Goal: Information Seeking & Learning: Check status

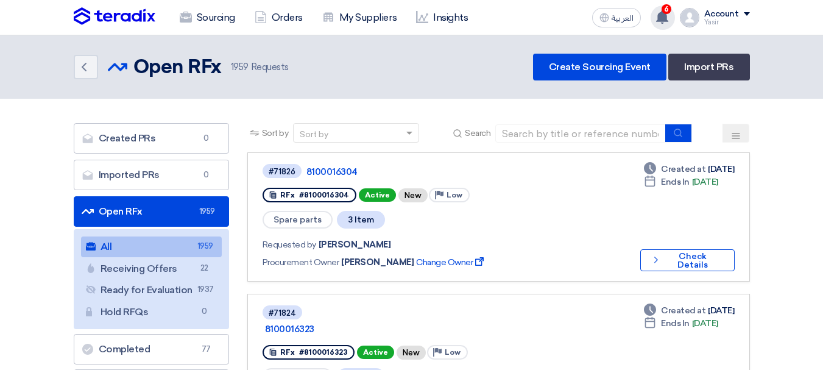
click at [668, 10] on span "6" at bounding box center [667, 9] width 10 height 10
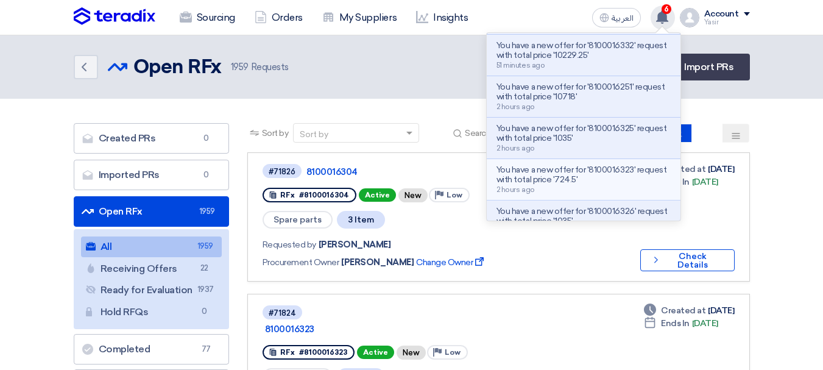
scroll to position [61, 0]
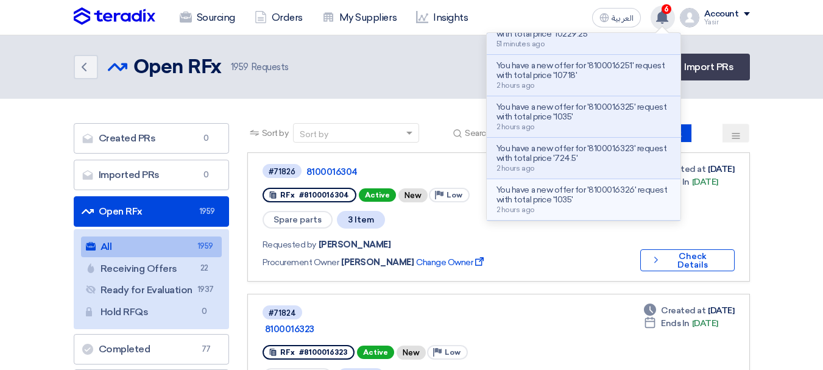
click at [564, 192] on p "You have a new offer for '8100016326' request with total price '1035'" at bounding box center [584, 194] width 174 height 19
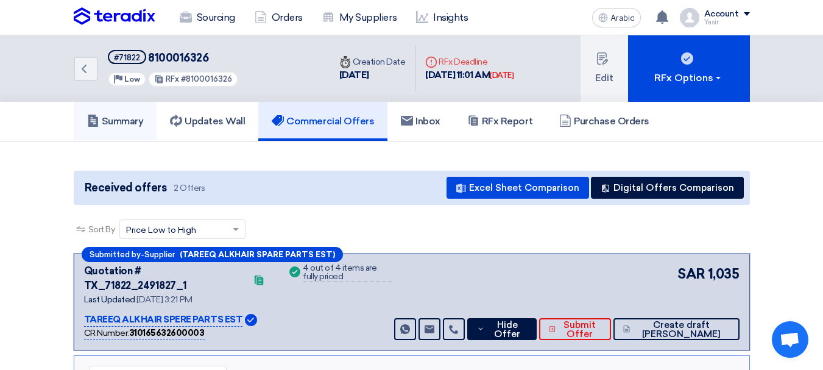
click at [151, 117] on link "Summary" at bounding box center [115, 121] width 83 height 39
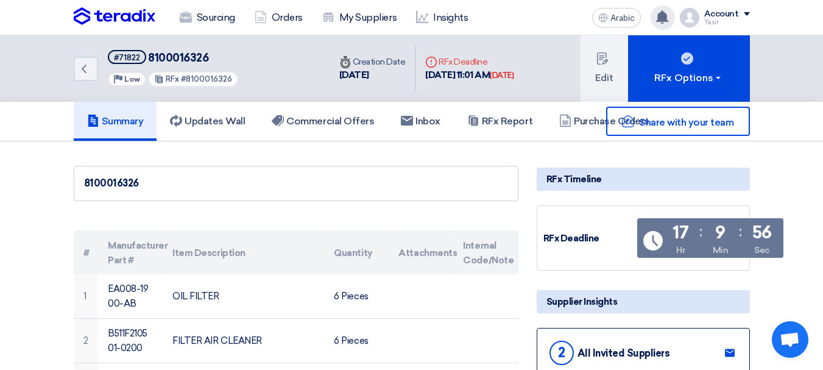
click at [663, 15] on use at bounding box center [662, 16] width 12 height 13
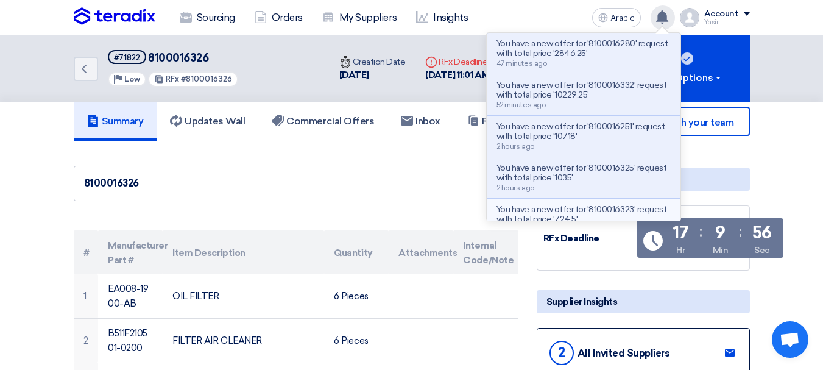
click at [540, 209] on p "You have a new offer for '8100016323' request with total price '724.5'" at bounding box center [584, 214] width 174 height 19
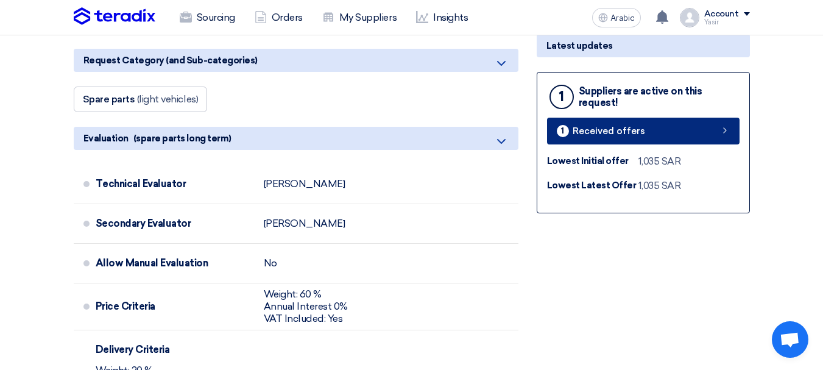
click at [668, 126] on link "1 Received offers" at bounding box center [643, 131] width 193 height 27
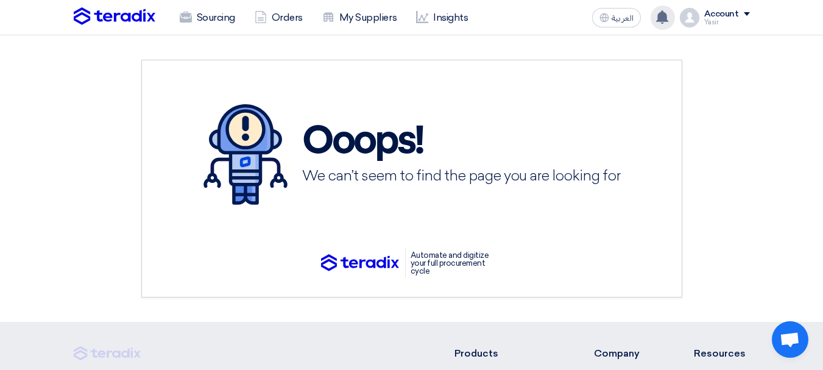
click at [658, 13] on icon at bounding box center [662, 16] width 13 height 13
click at [662, 8] on div "Your notification list is empty" at bounding box center [663, 17] width 24 height 24
click at [663, 15] on use at bounding box center [662, 16] width 12 height 13
click at [191, 12] on icon at bounding box center [186, 17] width 12 height 12
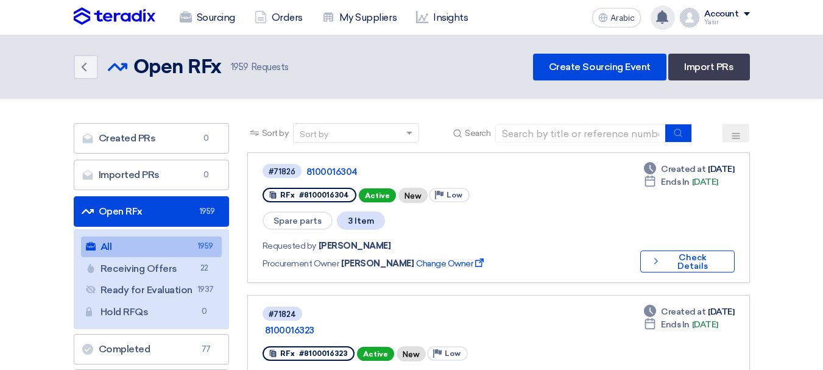
click at [666, 19] on use at bounding box center [662, 16] width 12 height 13
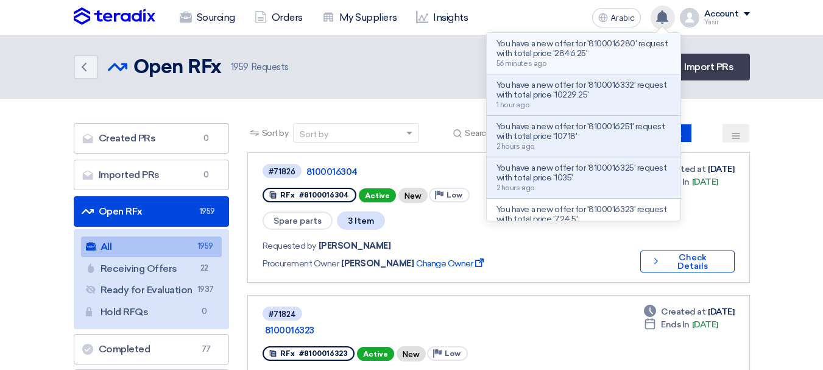
click at [568, 48] on font "You have a new offer for '8100016280' request with total price '2846.25'" at bounding box center [582, 48] width 171 height 20
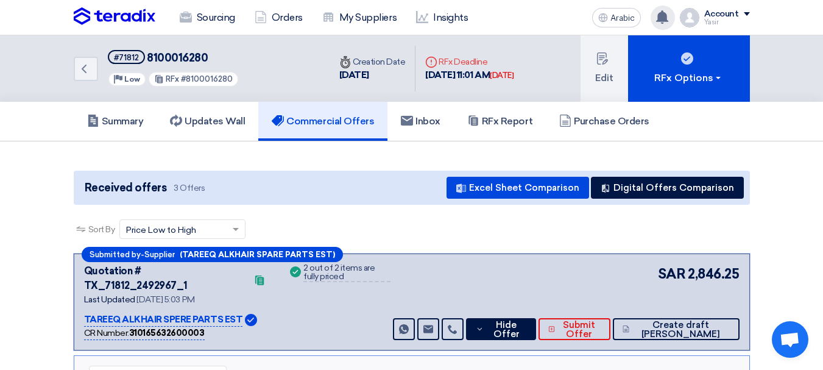
click at [660, 13] on use at bounding box center [662, 16] width 12 height 13
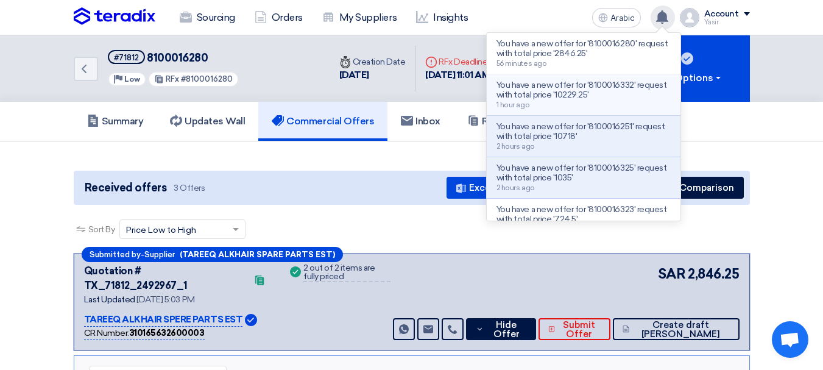
click at [560, 96] on font "You have a new offer for '8100016332' request with total price '10229.25'" at bounding box center [582, 90] width 170 height 20
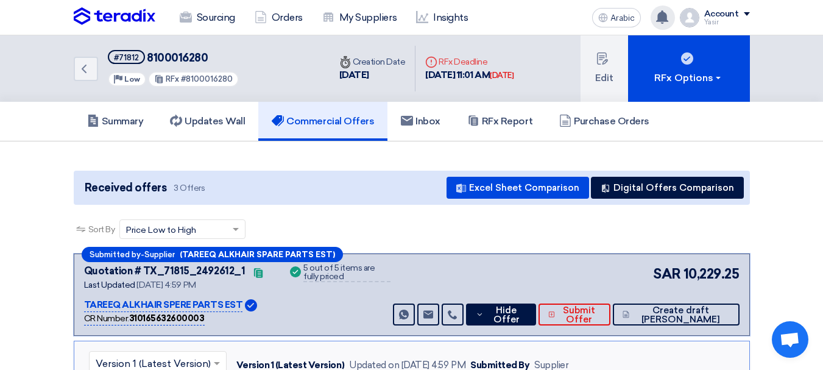
click at [71, 72] on div "Back #71812 8100016280 Priority Low RFx #8100016280 Time Creation Date 14 Oct, …" at bounding box center [412, 68] width 695 height 66
click at [75, 71] on link "Back" at bounding box center [86, 69] width 24 height 24
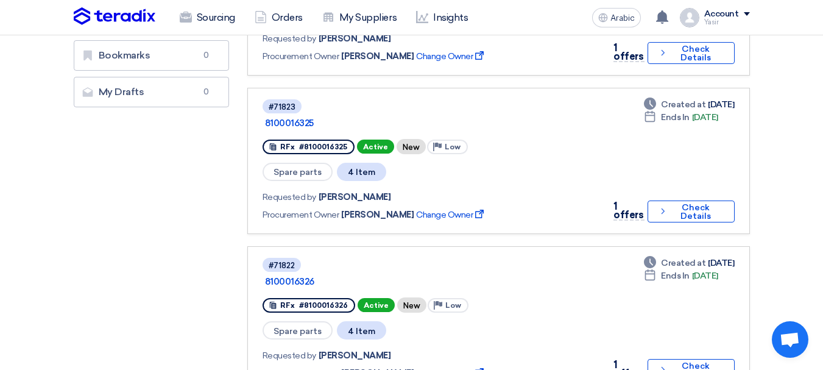
scroll to position [183, 0]
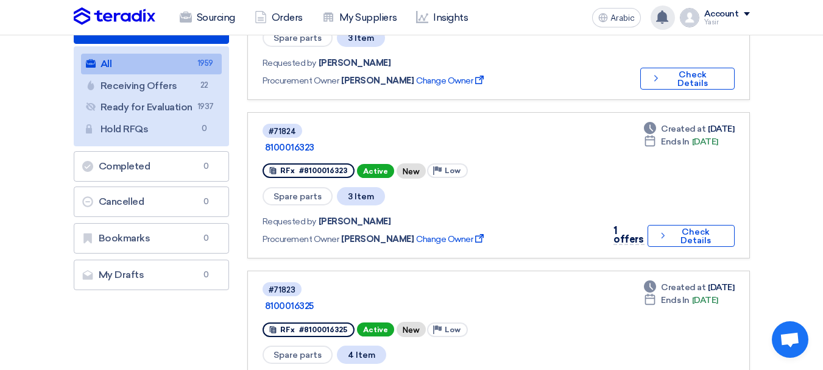
click at [663, 18] on use at bounding box center [662, 16] width 12 height 13
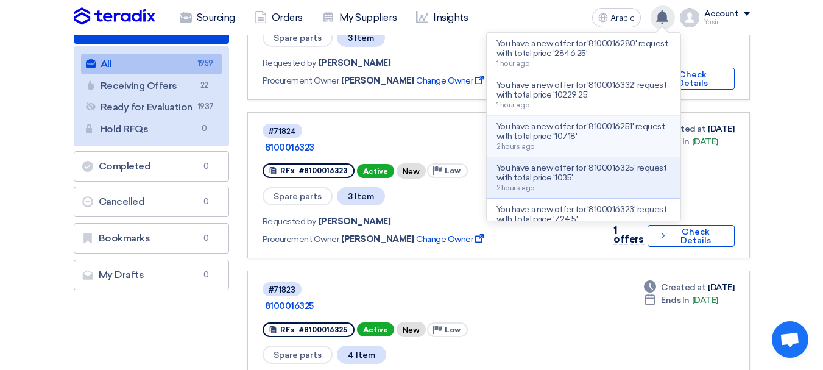
click at [586, 127] on font "You have a new offer for '8100016251' request with total price '10718'" at bounding box center [581, 131] width 168 height 20
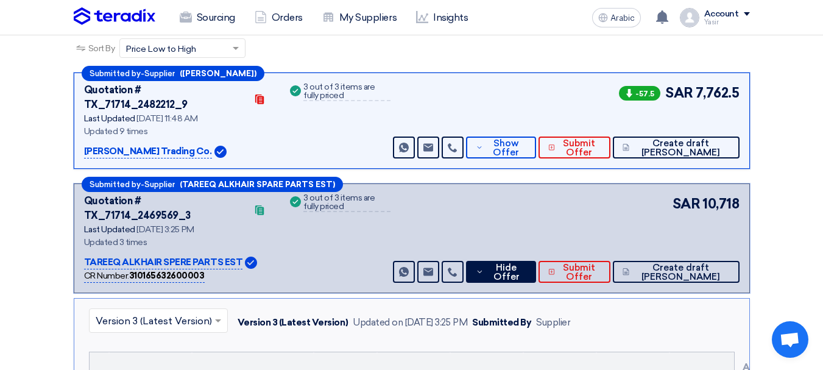
scroll to position [183, 0]
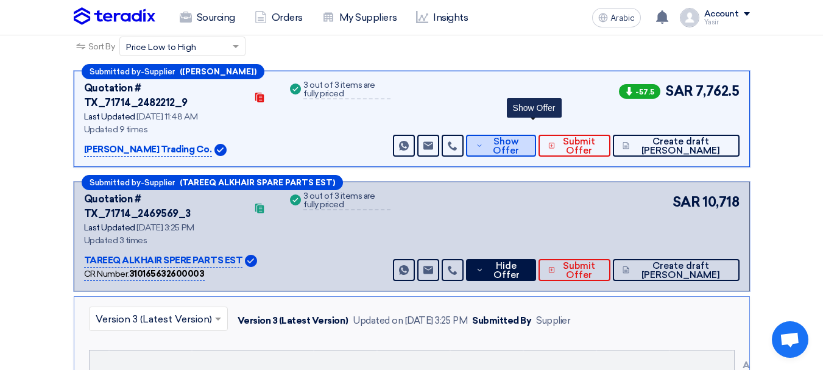
click at [519, 136] on font "Show Offer" at bounding box center [506, 146] width 26 height 20
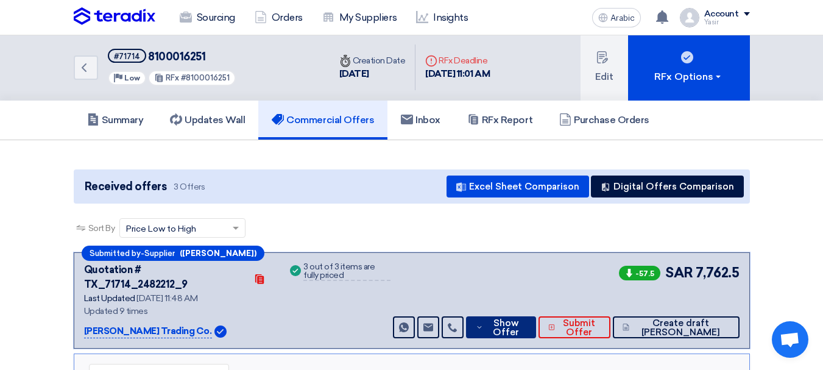
scroll to position [0, 0]
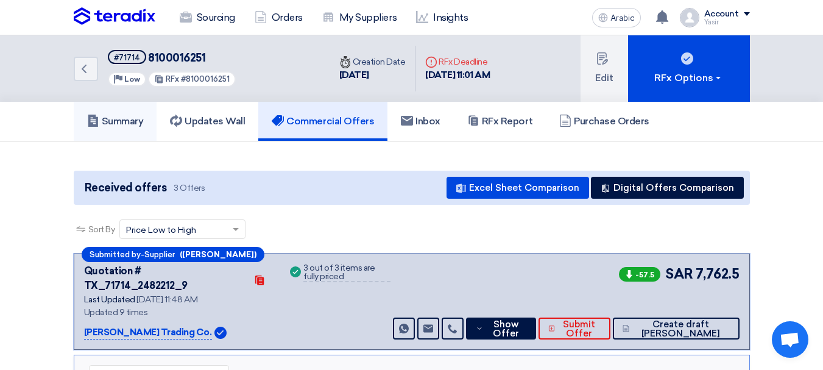
click at [147, 121] on link "Summary" at bounding box center [115, 121] width 83 height 39
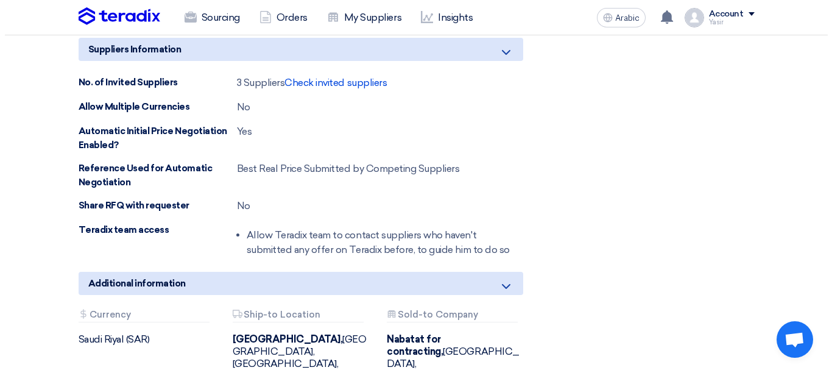
scroll to position [792, 0]
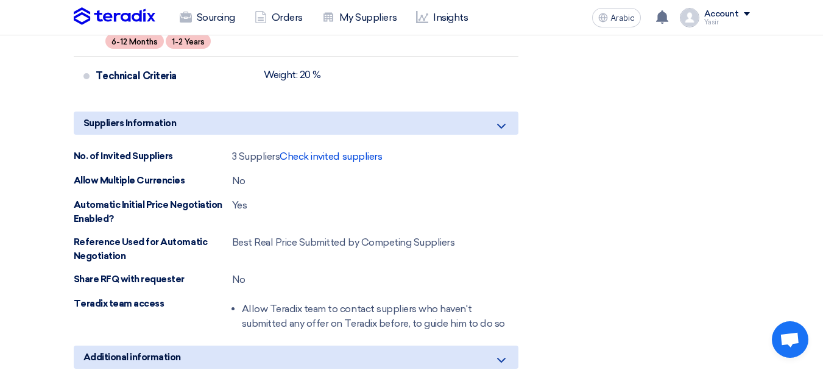
click at [328, 149] on div "Suppliers Information No. of Invited Suppliers 3 Suppliers Check invited suppli…" at bounding box center [296, 223] width 445 height 224
click at [316, 140] on div "Suppliers Information No. of Invited Suppliers 3 Suppliers Check invited suppli…" at bounding box center [296, 223] width 445 height 224
click at [328, 154] on font "Check invited suppliers" at bounding box center [331, 156] width 102 height 12
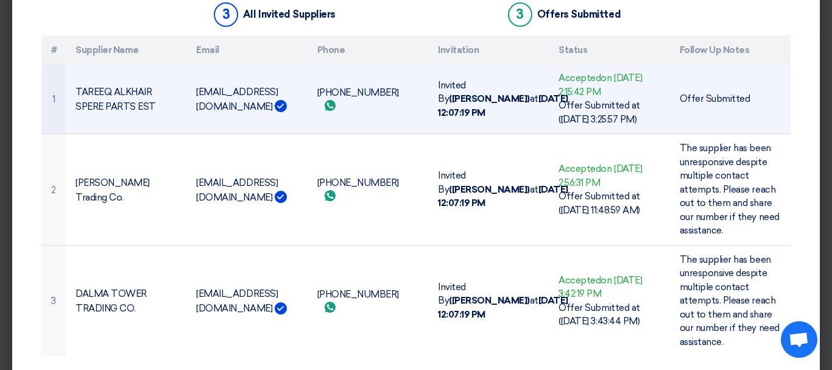
scroll to position [0, 0]
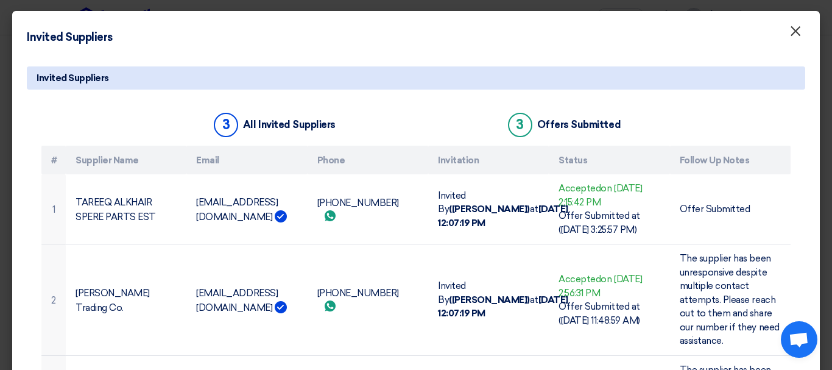
click at [790, 35] on font "×" at bounding box center [796, 34] width 12 height 24
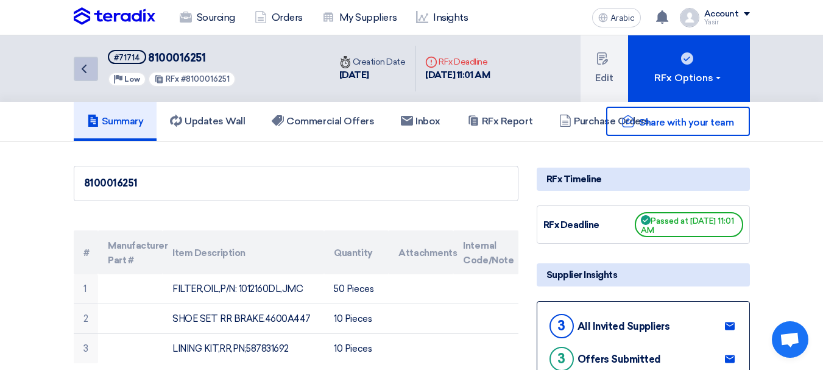
click at [79, 66] on icon "Back" at bounding box center [84, 69] width 15 height 15
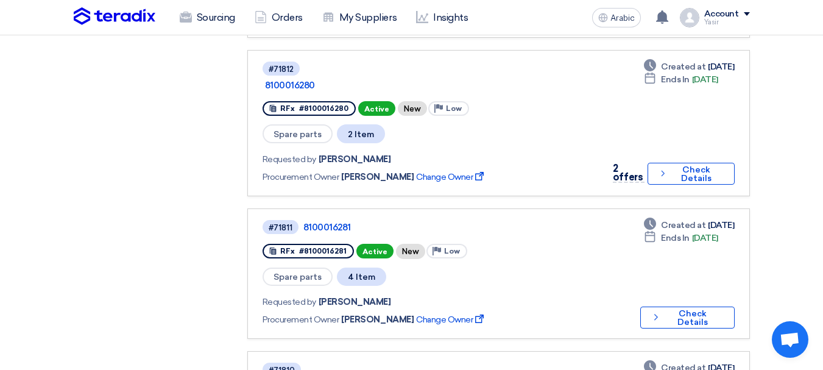
scroll to position [975, 0]
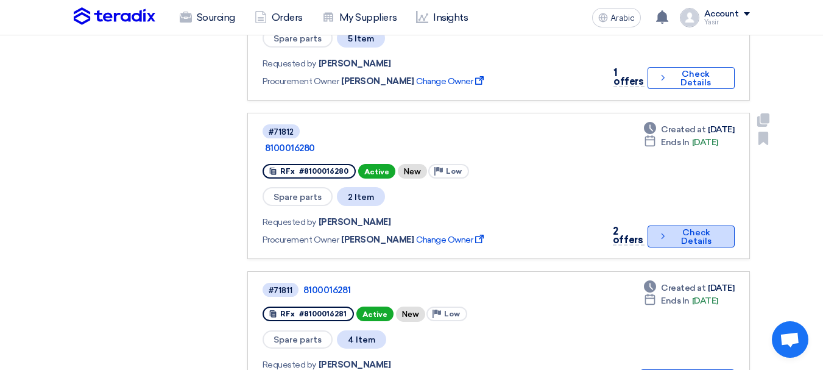
click at [662, 225] on button "Check details Check Details" at bounding box center [691, 236] width 87 height 22
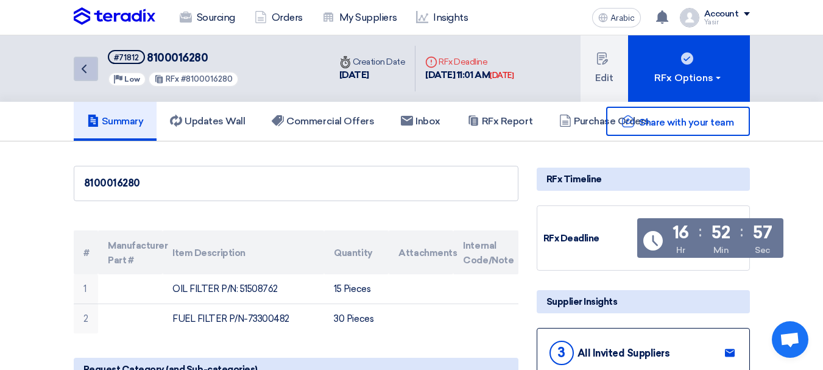
click at [97, 78] on link "Back" at bounding box center [86, 69] width 24 height 24
